Goal: Task Accomplishment & Management: Complete application form

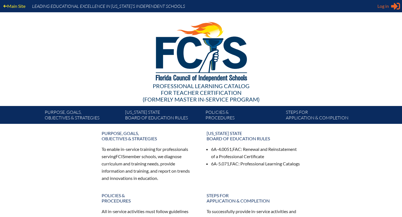
click at [381, 6] on span "Log in" at bounding box center [382, 6] width 11 height 7
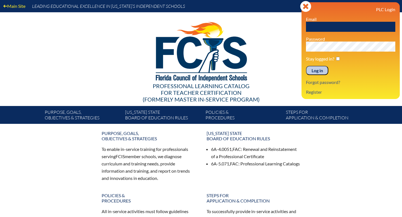
click at [342, 29] on input "text" at bounding box center [350, 27] width 89 height 10
click at [319, 93] on link "Register" at bounding box center [314, 92] width 20 height 8
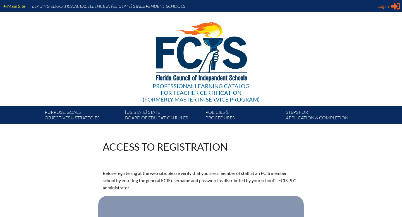
click at [380, 7] on span "Log in" at bounding box center [382, 6] width 11 height 7
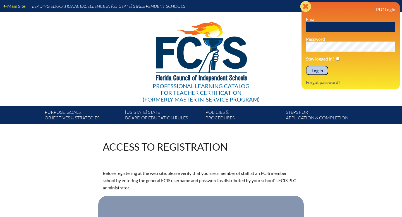
click at [307, 8] on icon "Close" at bounding box center [305, 6] width 11 height 11
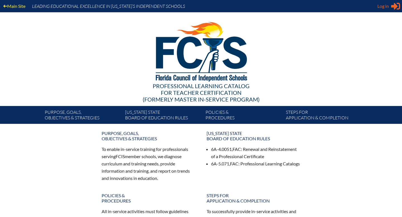
click at [386, 4] on span "Log in" at bounding box center [382, 6] width 11 height 7
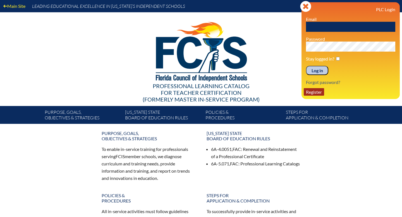
click at [315, 93] on link "Register" at bounding box center [314, 92] width 20 height 8
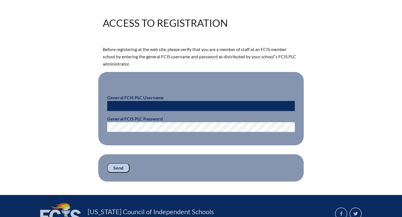
scroll to position [183, 0]
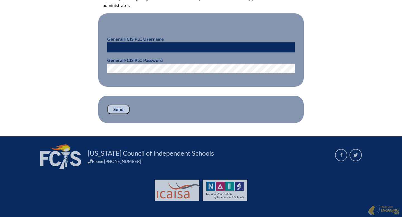
click at [166, 47] on input "text" at bounding box center [201, 47] width 188 height 10
click at [176, 24] on fieldset "General FCIS PLC Username General FCIS PLC Password" at bounding box center [200, 50] width 205 height 74
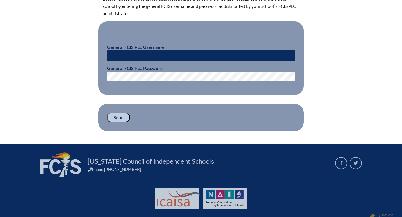
scroll to position [175, 0]
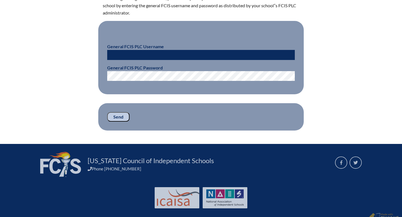
click at [138, 55] on input "text" at bounding box center [201, 55] width 188 height 10
paste input "Make sure your Rhythm Counting assignment in Google Classroom is done and submi…"
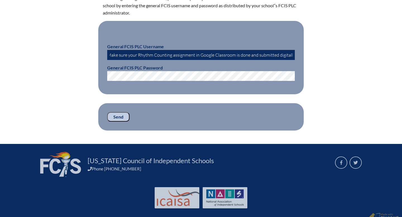
scroll to position [0, 0]
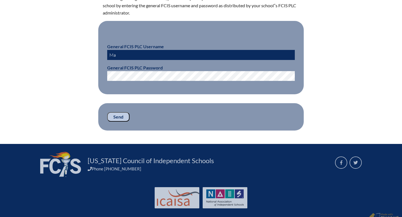
type input "M"
click at [118, 57] on input "text" at bounding box center [201, 55] width 188 height 10
paste input "Make sure your Rhythm Counting assignment in Google Classroom is done and submi…"
type input "M"
type input "fcismember"
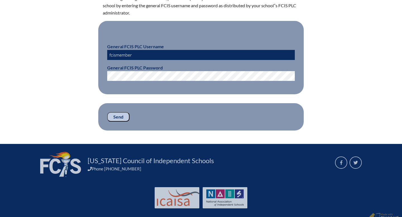
click at [118, 117] on input "Send" at bounding box center [118, 116] width 22 height 9
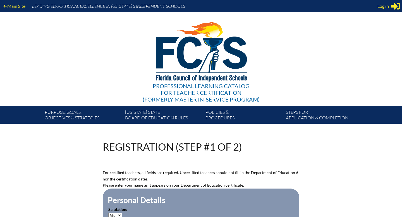
scroll to position [175, 0]
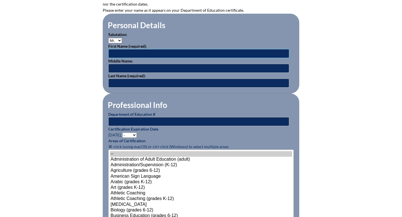
click at [135, 49] on input "text" at bounding box center [198, 53] width 181 height 9
type input "[PERSON_NAME]"
type input "Ross"
click at [136, 121] on input "text" at bounding box center [198, 121] width 181 height 9
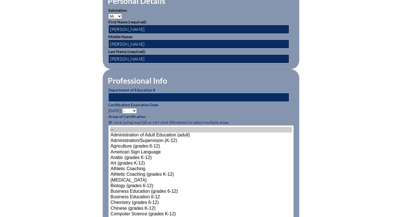
scroll to position [199, 0]
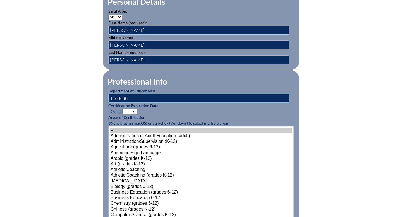
type input "1468448"
click at [135, 111] on select "- 2031 2030 2029 2028 2027 2026 2025 2024 2023 2022 2021 2020 2019 2018 2017 20…" at bounding box center [129, 111] width 15 height 5
select select "2026"
click at [123, 109] on select "- 2031 2030 2029 2028 2027 2026 2025 2024 2023 2022 2021 2020 2019 2018 2017 20…" at bounding box center [129, 111] width 15 height 5
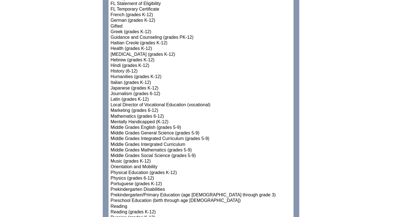
scroll to position [510, 0]
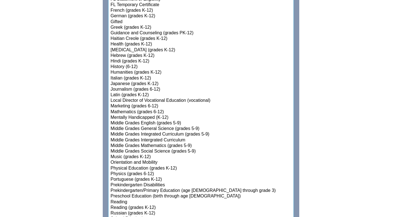
select select"]"] "15156"
click at [132, 156] on option "Music (grades K-12)" at bounding box center [201, 157] width 182 height 6
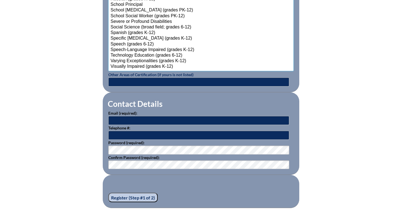
scroll to position [725, 0]
click at [140, 119] on input "text" at bounding box center [198, 120] width 181 height 9
type input "[PERSON_NAME][EMAIL_ADDRESS][PERSON_NAME][DOMAIN_NAME]"
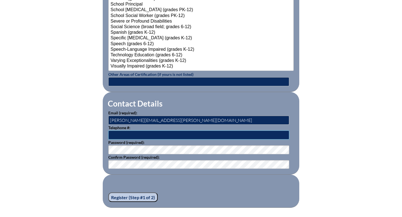
click at [147, 136] on input "text" at bounding box center [198, 135] width 181 height 9
type input "9173599416"
click at [130, 197] on input "Register (Step #1 of 2)" at bounding box center [132, 197] width 49 height 9
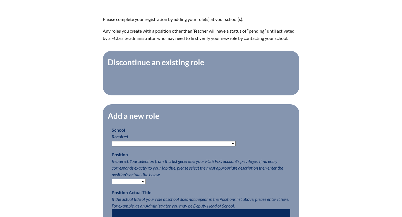
scroll to position [171, 0]
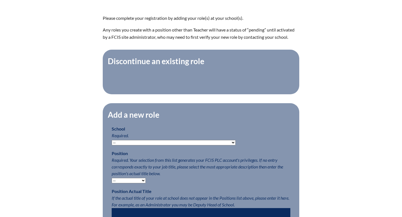
click at [140, 142] on select "-- [MEDICAL_DATA] Inspired Academy Academy at [GEOGRAPHIC_DATA] Academy at the …" at bounding box center [174, 142] width 124 height 5
select select "20332"
click at [112, 140] on select "-- [MEDICAL_DATA] Inspired Academy Academy at [GEOGRAPHIC_DATA] Academy at the …" at bounding box center [174, 142] width 124 height 5
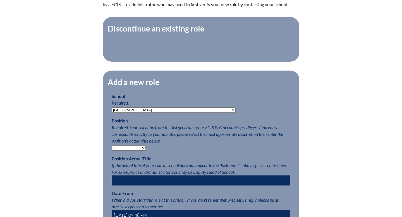
scroll to position [207, 0]
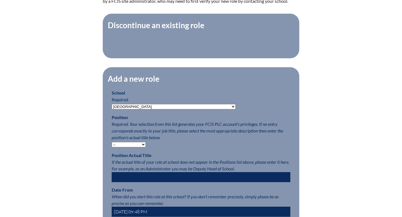
click at [143, 145] on select "-- Teacher PLC Coordinator Head of School Administrator" at bounding box center [129, 144] width 34 height 5
select select "15563"
click at [112, 142] on select "-- Teacher PLC Coordinator Head of School Administrator" at bounding box center [129, 144] width 34 height 5
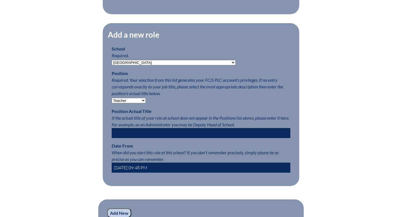
scroll to position [252, 0]
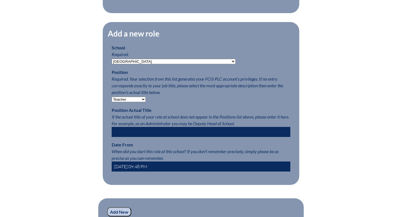
click at [138, 132] on input "text" at bounding box center [201, 132] width 179 height 10
click at [137, 167] on input "[DATE] 09:48 PM" at bounding box center [201, 167] width 179 height 10
click at [137, 166] on input "[DATE] 09:48 PM" at bounding box center [201, 167] width 179 height 10
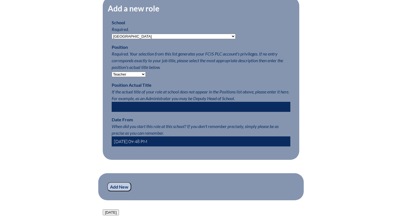
scroll to position [278, 0]
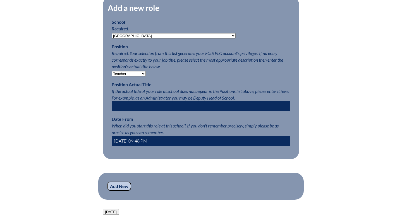
type input "[DATE] 09:48 PM"
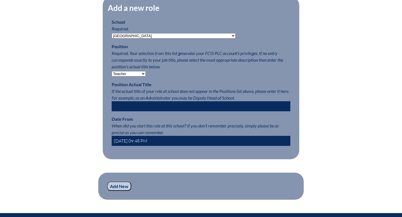
click at [123, 185] on input "Add New" at bounding box center [119, 186] width 24 height 9
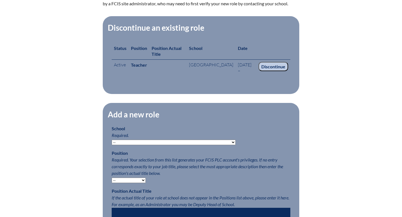
scroll to position [194, 0]
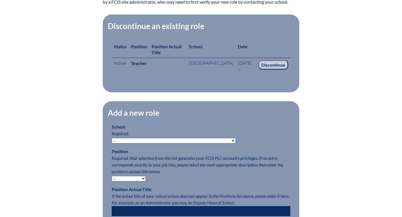
click at [145, 141] on select "-- Autism Inspired Academy Academy at Ocean Reef Academy at the Lakes Academy P…" at bounding box center [174, 140] width 124 height 5
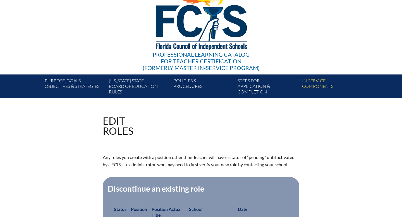
scroll to position [0, 0]
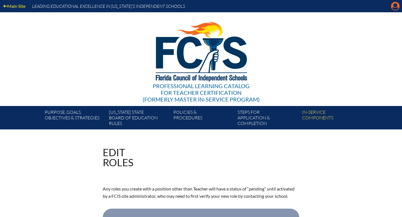
click at [396, 7] on icon "Manage account" at bounding box center [395, 6] width 9 height 9
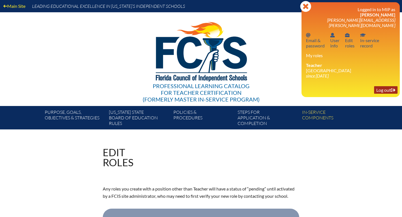
click at [377, 87] on link "Log out Log out" at bounding box center [385, 90] width 23 height 8
